Goal: Navigation & Orientation: Understand site structure

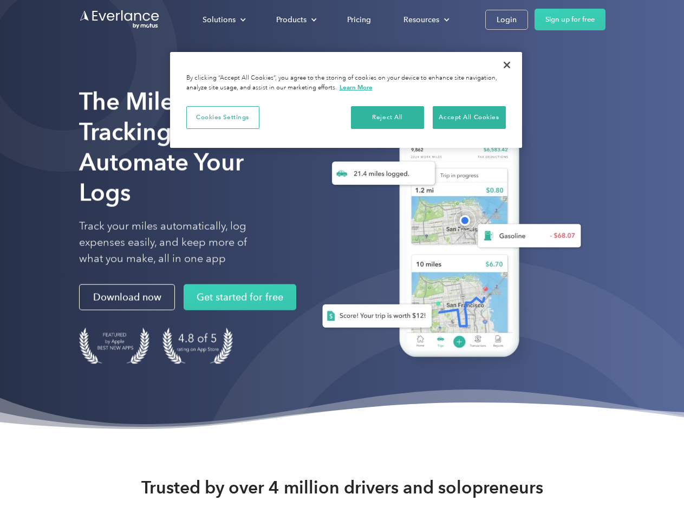
click at [224, 20] on div "Solutions" at bounding box center [219, 20] width 33 height 14
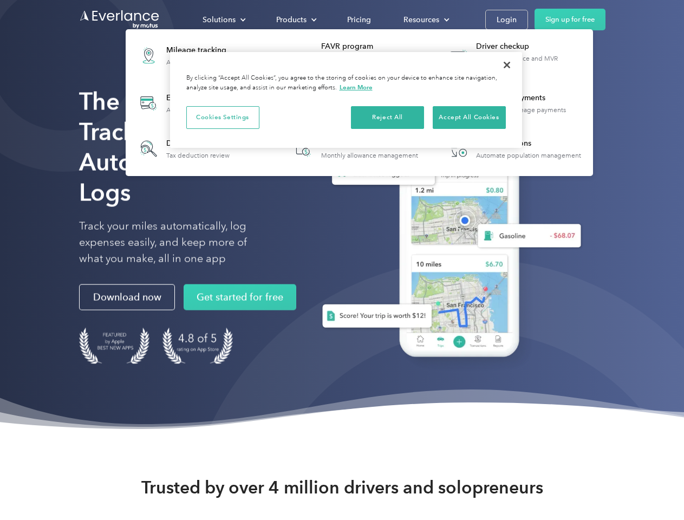
click at [295, 20] on div "Products" at bounding box center [291, 20] width 30 height 14
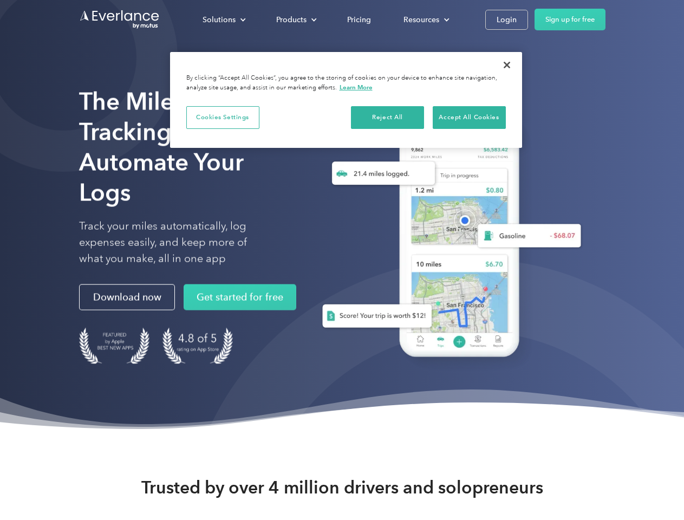
click at [425, 20] on div "Resources" at bounding box center [422, 20] width 36 height 14
click at [223, 117] on button "Cookies Settings" at bounding box center [222, 117] width 73 height 23
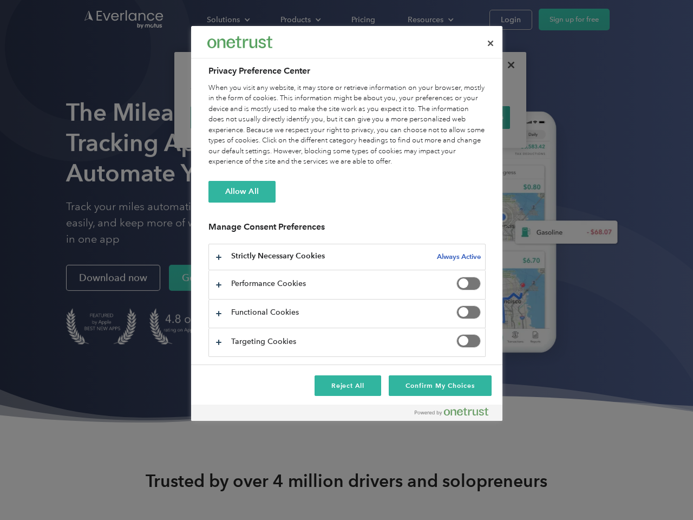
click at [388, 117] on div "When you visit any website, it may store or retrieve information on your browse…" at bounding box center [347, 125] width 277 height 85
click at [469, 117] on div "When you visit any website, it may store or retrieve information on your browse…" at bounding box center [347, 125] width 277 height 85
click at [507, 65] on div at bounding box center [346, 260] width 693 height 520
